Goal: Task Accomplishment & Management: Use online tool/utility

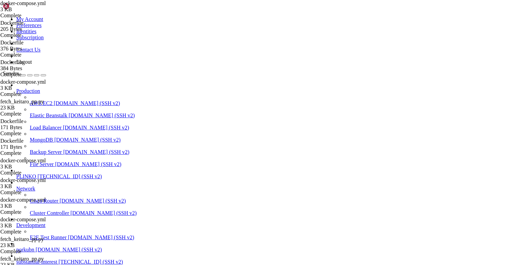
scroll to position [5, 0]
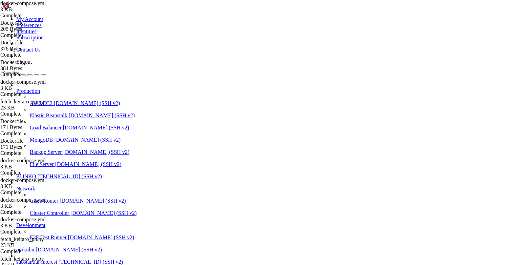
drag, startPoint x: 56, startPoint y: 563, endPoint x: 8, endPoint y: 512, distance: 70.0
drag, startPoint x: 20, startPoint y: 479, endPoint x: 17, endPoint y: 473, distance: 7.6
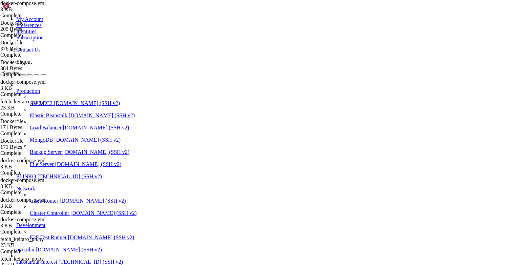
drag, startPoint x: 17, startPoint y: 474, endPoint x: 6, endPoint y: 441, distance: 34.3
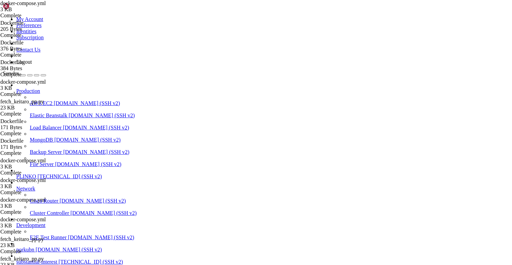
scroll to position [0, 0]
type input "/opt/facebook-etl/partner_fetcher"
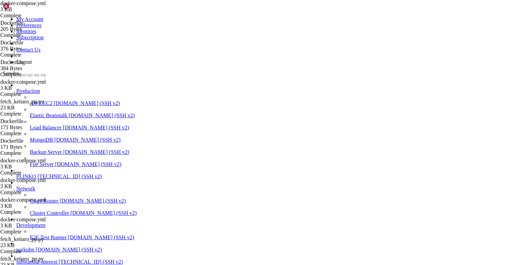
type textarea "main()"
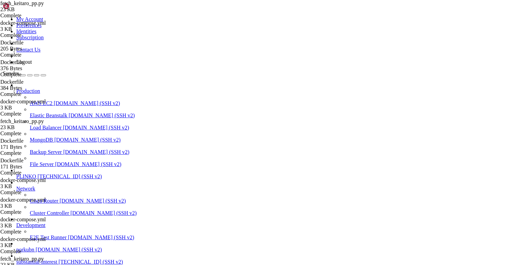
drag, startPoint x: 114, startPoint y: 577, endPoint x: 42, endPoint y: 596, distance: 74.2
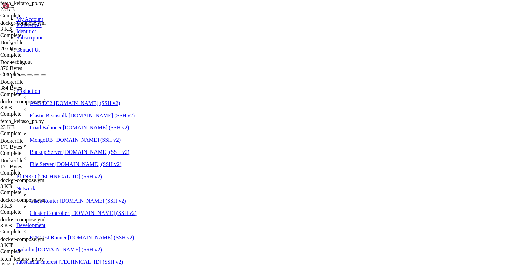
drag, startPoint x: 43, startPoint y: 592, endPoint x: 10, endPoint y: 566, distance: 42.0
drag, startPoint x: 10, startPoint y: 564, endPoint x: 5, endPoint y: 525, distance: 39.2
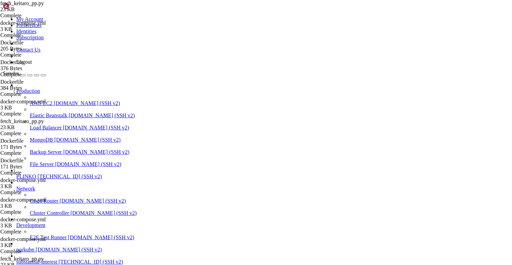
copy div "lore@ipsumdolorsitametco:~# adipis elitsed -d /eiu/temporin-utl/etdolo-magnaal.…"
drag, startPoint x: 56, startPoint y: 484, endPoint x: 7, endPoint y: 472, distance: 50.0
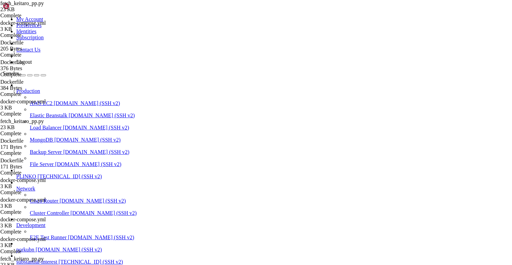
drag, startPoint x: 59, startPoint y: 518, endPoint x: 0, endPoint y: 438, distance: 99.4
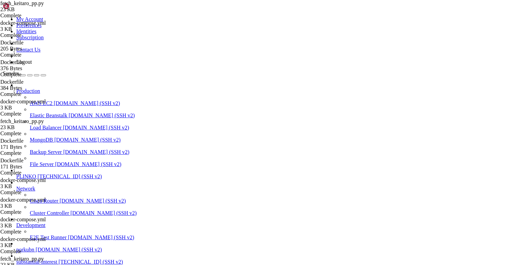
drag, startPoint x: 30, startPoint y: 514, endPoint x: 7, endPoint y: 551, distance: 44.1
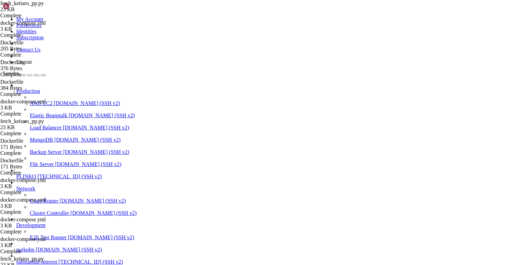
drag, startPoint x: 19, startPoint y: 428, endPoint x: 6, endPoint y: 430, distance: 13.0
copy div "root@substantialinterest:/opt/facebook-etl# docker run --rm -t facebook-etl-par…"
drag, startPoint x: 109, startPoint y: 523, endPoint x: 6, endPoint y: 492, distance: 107.3
